Goal: Use online tool/utility: Utilize a website feature to perform a specific function

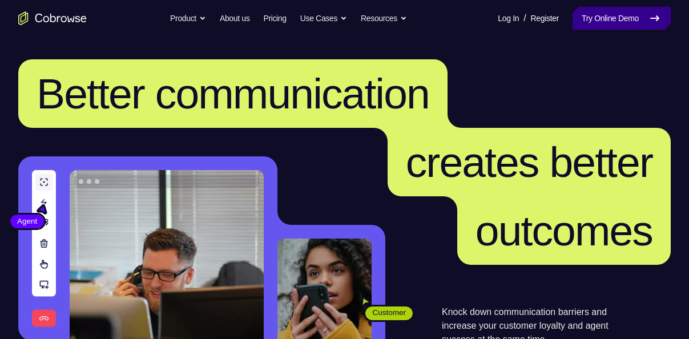
click at [625, 21] on link "Try Online Demo" at bounding box center [622, 18] width 98 height 23
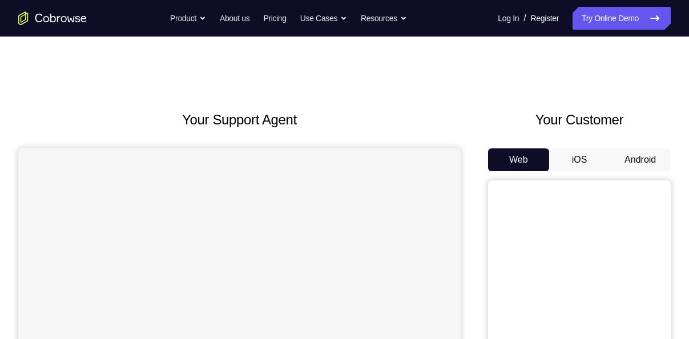
click at [645, 154] on button "Android" at bounding box center [640, 159] width 61 height 23
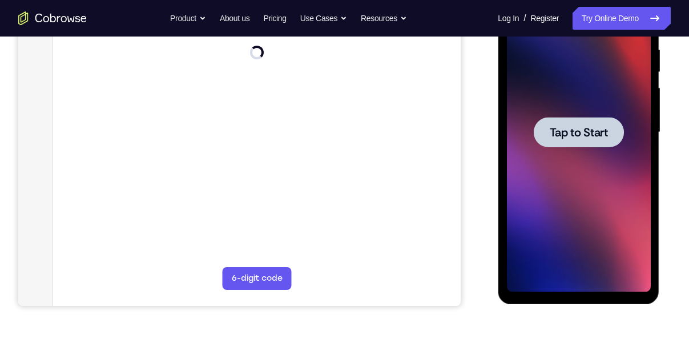
scroll to position [226, 0]
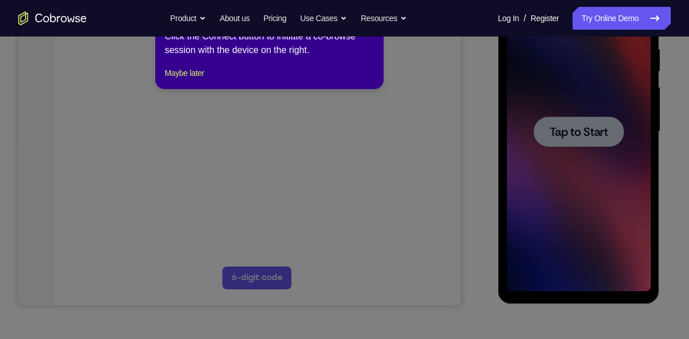
click at [588, 136] on span "Tap to Start" at bounding box center [578, 131] width 58 height 11
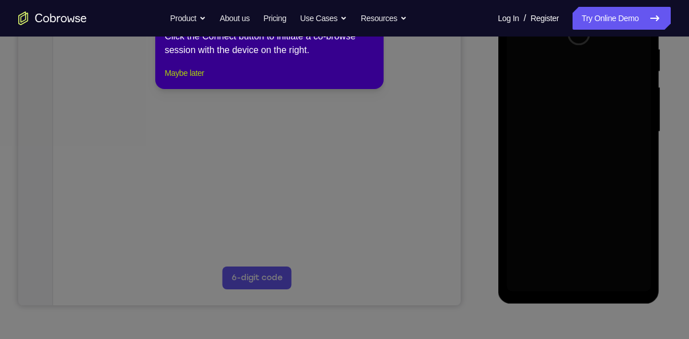
click at [204, 80] on button "Maybe later" at bounding box center [183, 73] width 39 height 14
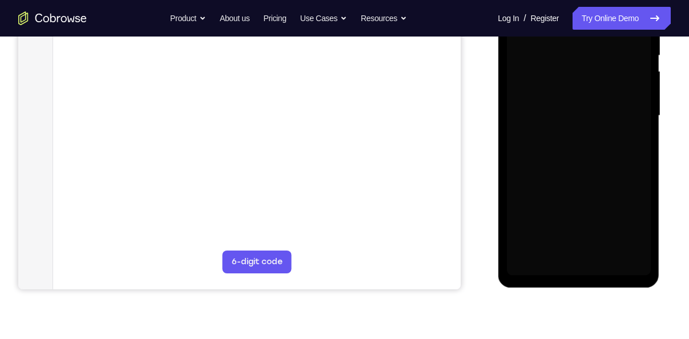
scroll to position [243, 0]
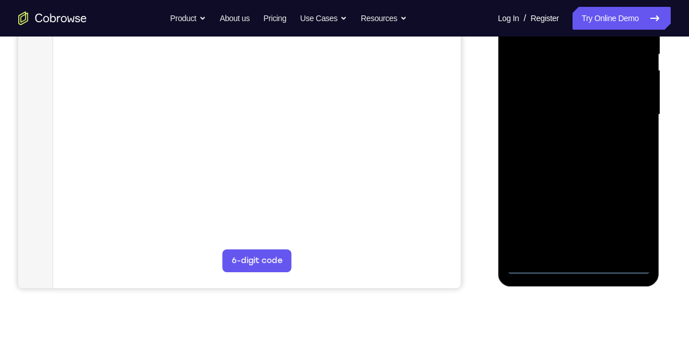
click at [577, 271] on div at bounding box center [579, 115] width 144 height 320
click at [628, 215] on div at bounding box center [579, 115] width 144 height 320
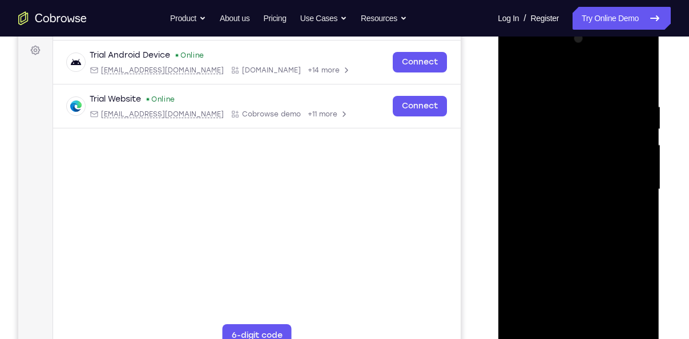
scroll to position [164, 0]
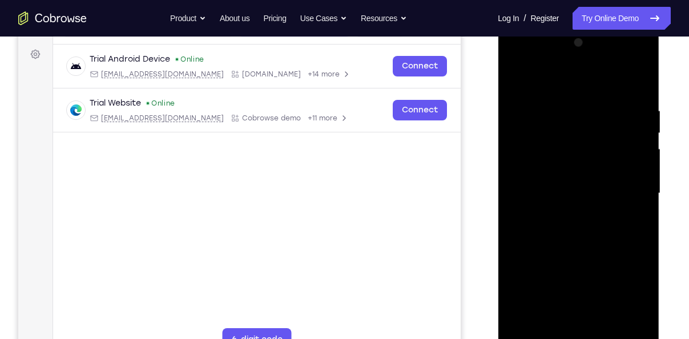
click at [518, 59] on div at bounding box center [579, 194] width 144 height 320
click at [627, 186] on div at bounding box center [579, 194] width 144 height 320
click at [568, 214] on div at bounding box center [579, 194] width 144 height 320
click at [558, 171] on div at bounding box center [579, 194] width 144 height 320
click at [564, 186] on div at bounding box center [579, 194] width 144 height 320
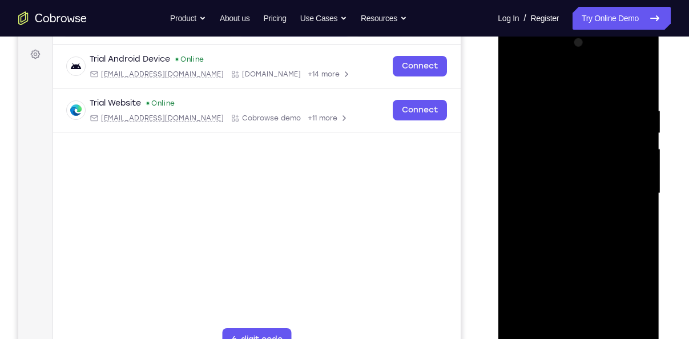
click at [590, 215] on div at bounding box center [579, 194] width 144 height 320
click at [578, 167] on div at bounding box center [579, 194] width 144 height 320
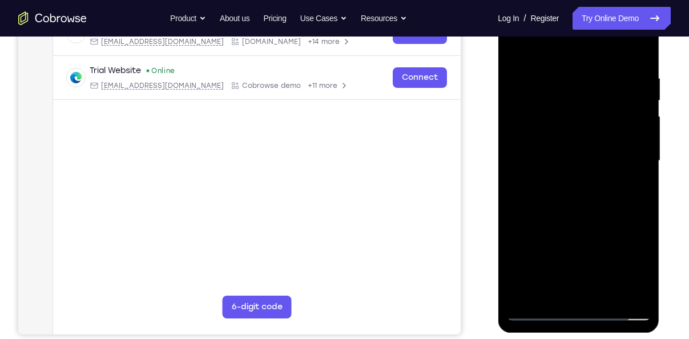
scroll to position [199, 0]
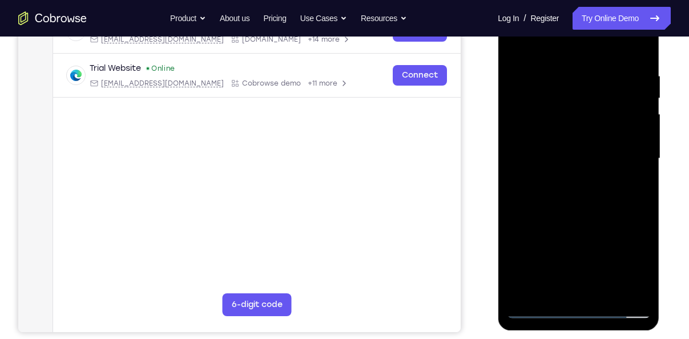
drag, startPoint x: 600, startPoint y: 223, endPoint x: 592, endPoint y: 143, distance: 79.8
click at [592, 143] on div at bounding box center [579, 159] width 144 height 320
click at [517, 236] on div at bounding box center [579, 159] width 144 height 320
click at [643, 134] on div at bounding box center [579, 159] width 144 height 320
click at [516, 238] on div at bounding box center [579, 159] width 144 height 320
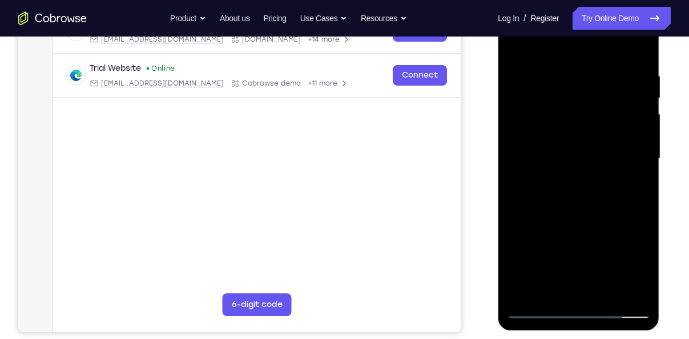
click at [645, 133] on div at bounding box center [579, 159] width 144 height 320
click at [517, 136] on div at bounding box center [579, 159] width 144 height 320
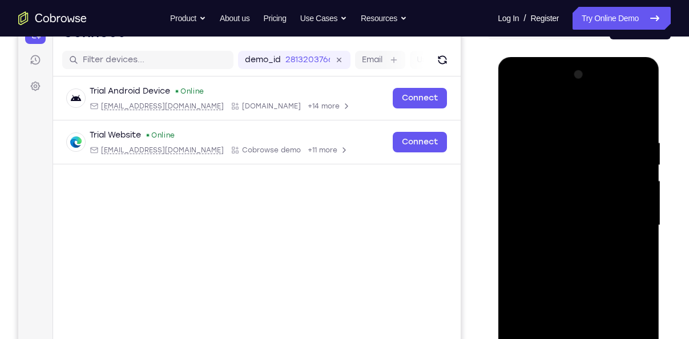
scroll to position [126, 0]
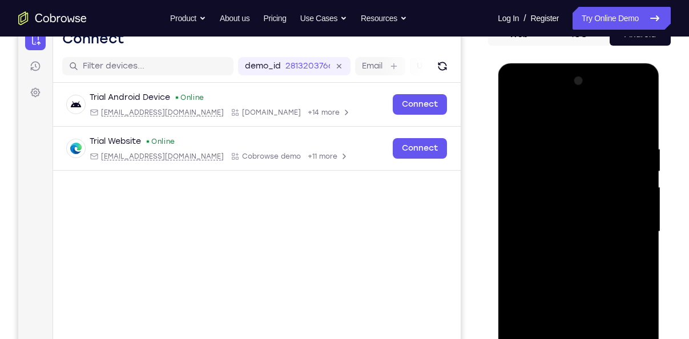
drag, startPoint x: 581, startPoint y: 162, endPoint x: 601, endPoint y: 288, distance: 127.8
click at [601, 288] on div at bounding box center [579, 232] width 144 height 320
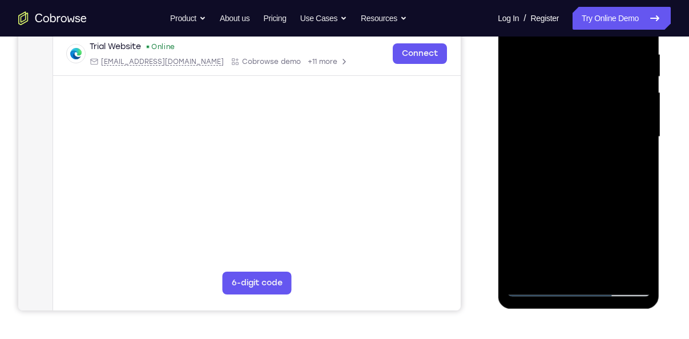
scroll to position [221, 0]
click at [605, 271] on div at bounding box center [579, 137] width 144 height 320
click at [585, 198] on div at bounding box center [579, 137] width 144 height 320
click at [547, 174] on div at bounding box center [579, 137] width 144 height 320
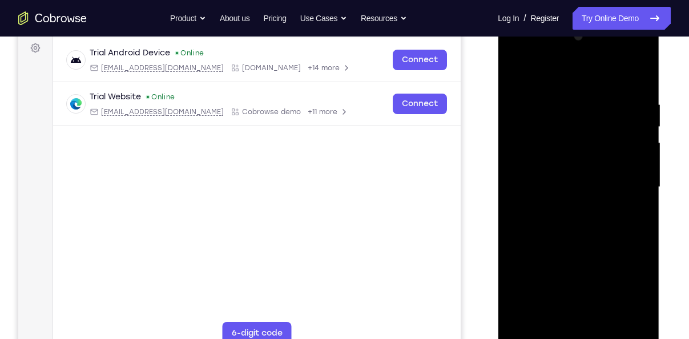
scroll to position [159, 0]
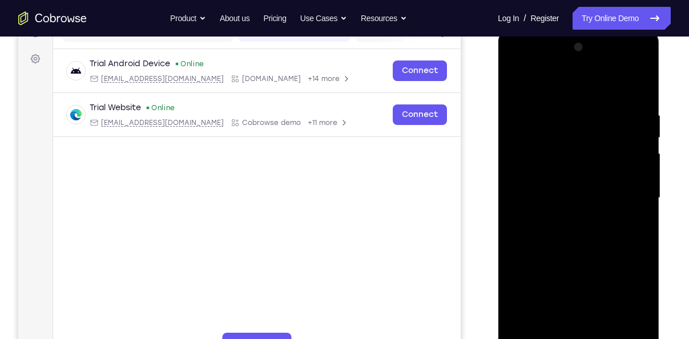
click at [550, 83] on div at bounding box center [579, 198] width 144 height 320
click at [516, 82] on div at bounding box center [579, 198] width 144 height 320
